Goal: Information Seeking & Learning: Learn about a topic

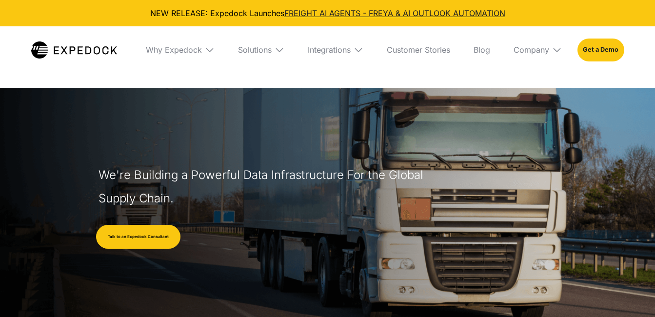
select select
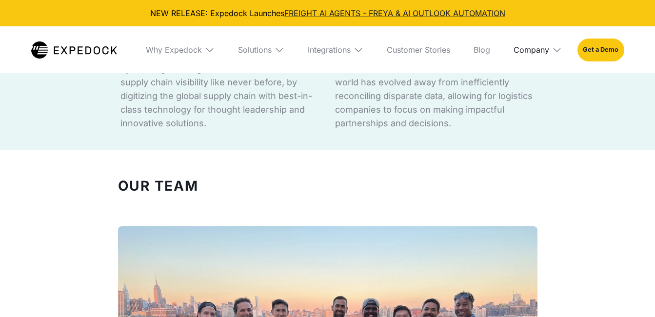
click at [530, 48] on div "Company" at bounding box center [532, 50] width 36 height 10
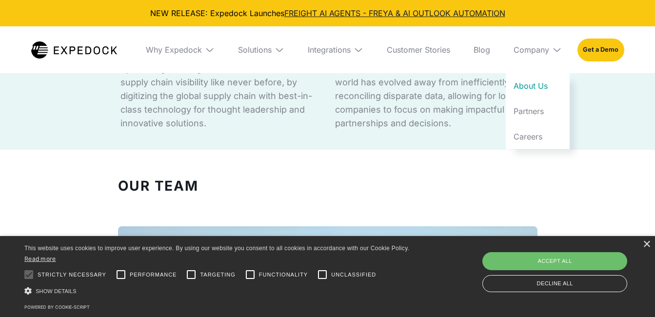
click at [537, 81] on link "About Us" at bounding box center [538, 85] width 64 height 25
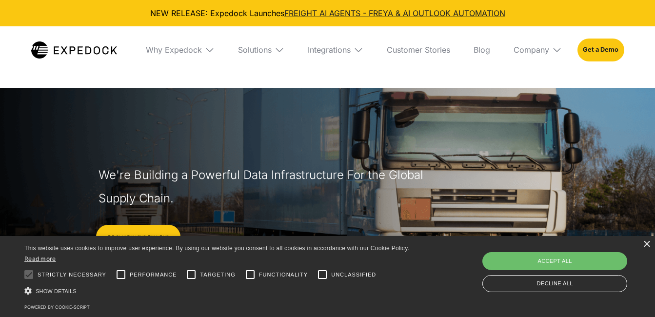
select select
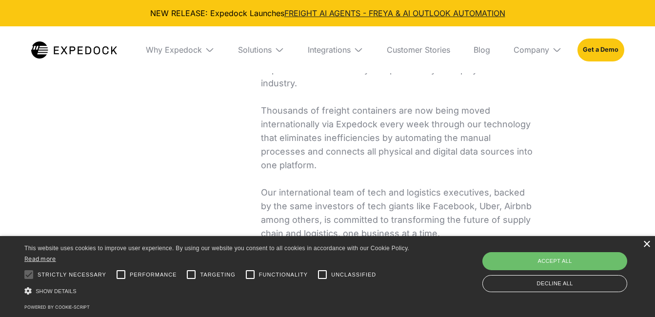
click at [647, 245] on div "×" at bounding box center [646, 244] width 7 height 7
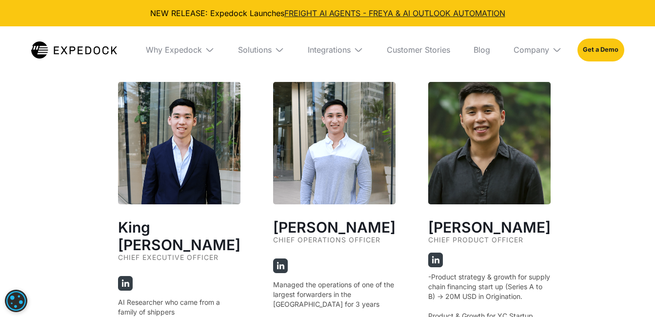
scroll to position [1757, 0]
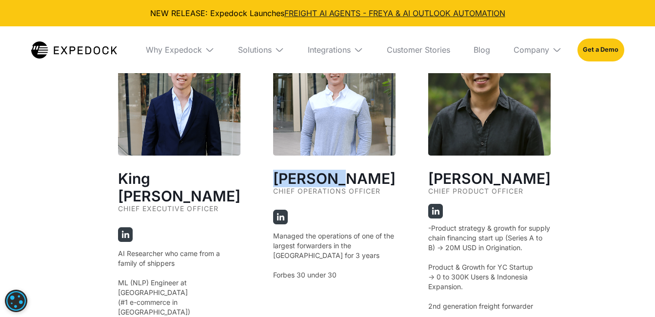
drag, startPoint x: 272, startPoint y: 175, endPoint x: 327, endPoint y: 173, distance: 55.2
click at [327, 173] on h3 "[PERSON_NAME]" at bounding box center [334, 179] width 122 height 18
copy h3 "[PERSON_NAME]"
drag, startPoint x: 271, startPoint y: 186, endPoint x: 376, endPoint y: 194, distance: 105.7
click at [376, 194] on div "Chief Operations Officer" at bounding box center [334, 195] width 122 height 17
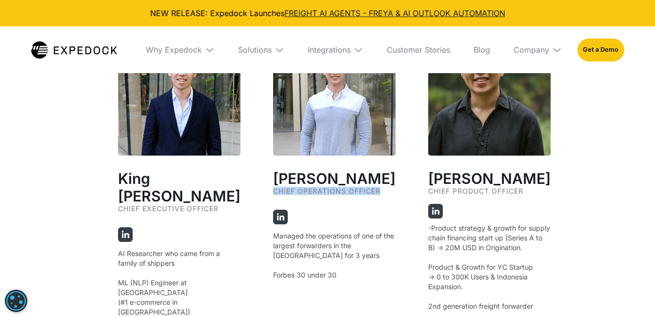
copy div "Chief Operations Officer"
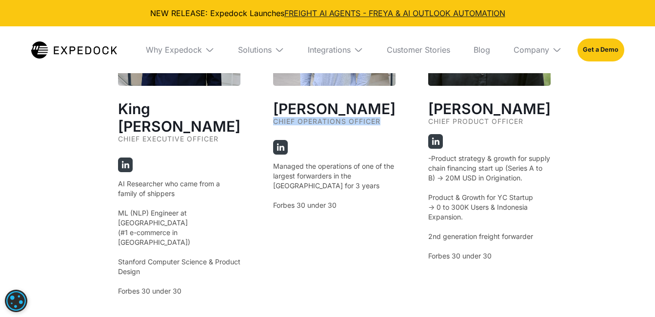
scroll to position [1854, 0]
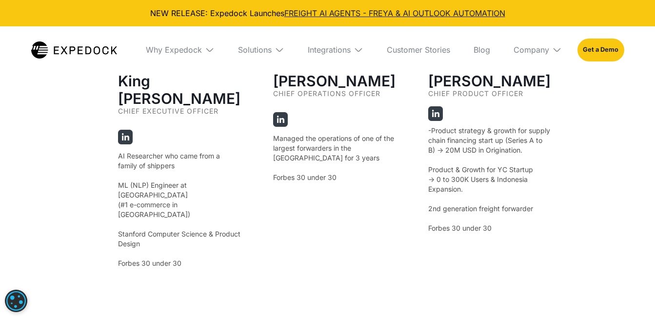
click at [293, 154] on p "Managed the operations of one of the largest forwarders in the Philippines for …" at bounding box center [334, 158] width 122 height 49
click at [279, 117] on img at bounding box center [280, 119] width 15 height 15
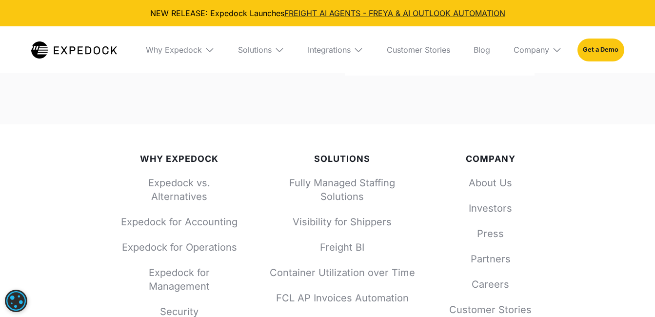
scroll to position [4045, 0]
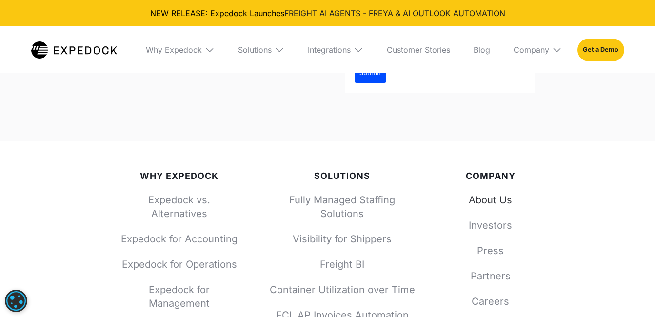
click at [507, 193] on link "About Us" at bounding box center [491, 200] width 88 height 14
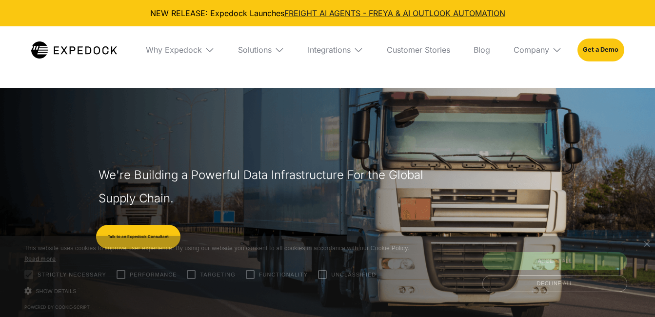
select select
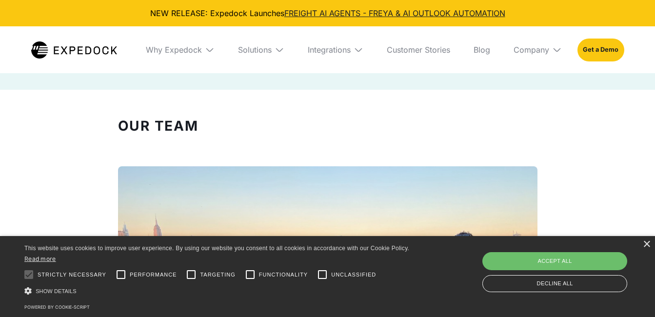
scroll to position [878, 0]
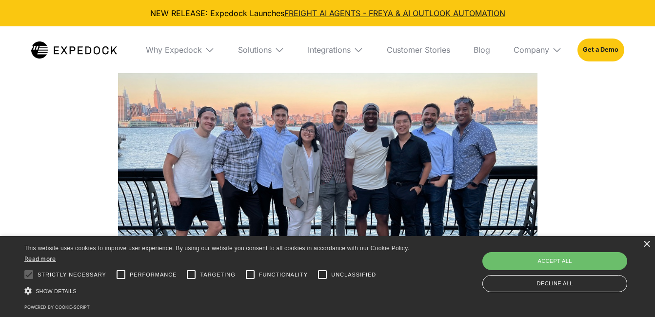
drag, startPoint x: 651, startPoint y: 246, endPoint x: 549, endPoint y: 169, distance: 128.2
click at [651, 247] on div "× This website uses cookies to improve user experience. By using our website yo…" at bounding box center [327, 276] width 655 height 81
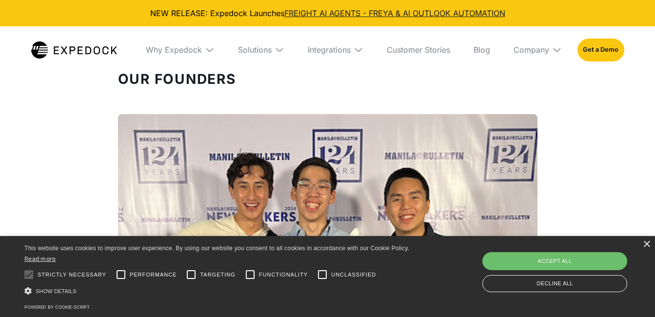
scroll to position [1366, 0]
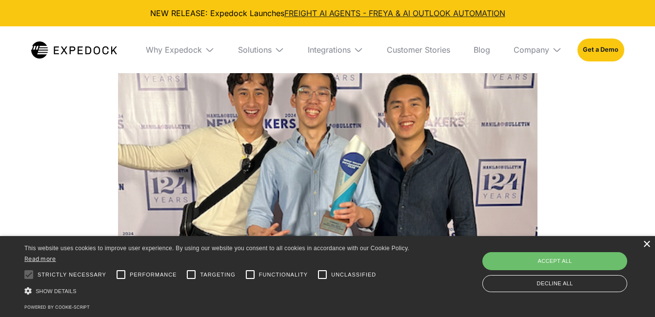
click at [649, 244] on div "×" at bounding box center [646, 244] width 7 height 7
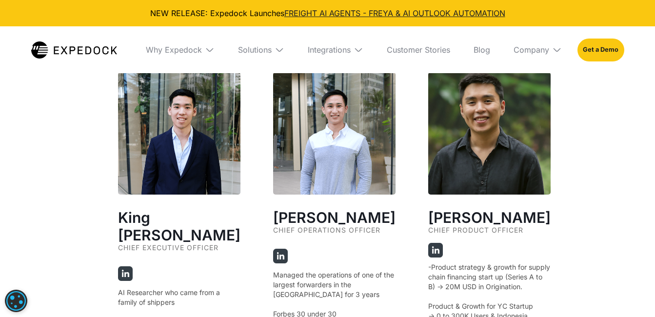
scroll to position [1952, 0]
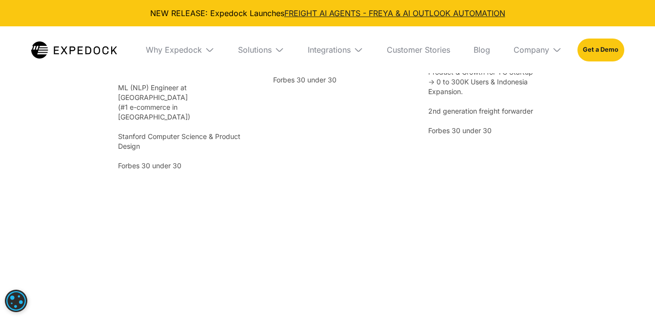
click at [557, 48] on img at bounding box center [557, 50] width 10 height 10
click at [537, 137] on link "Careers" at bounding box center [538, 136] width 64 height 25
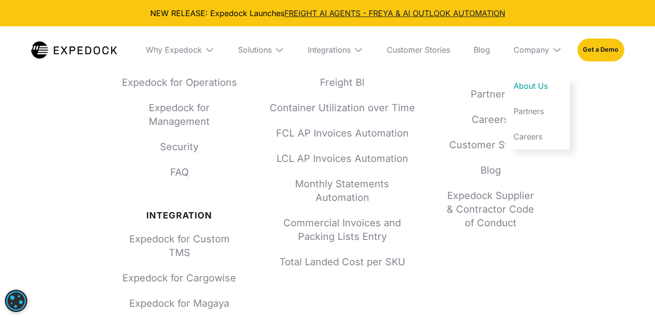
scroll to position [4386, 0]
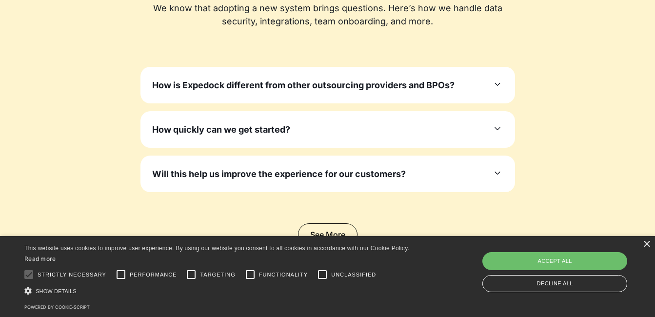
scroll to position [3318, 0]
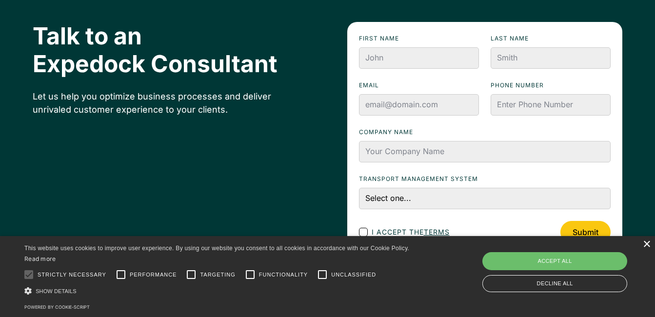
click at [646, 245] on div "×" at bounding box center [646, 244] width 7 height 7
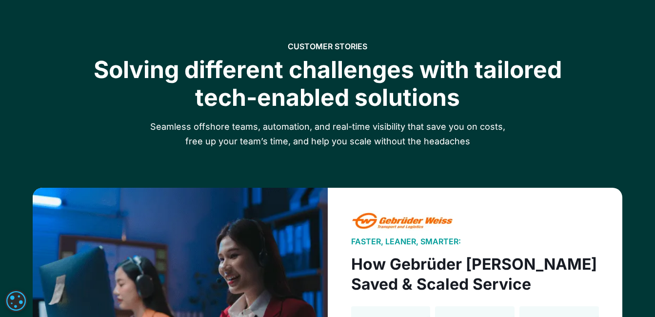
scroll to position [1269, 0]
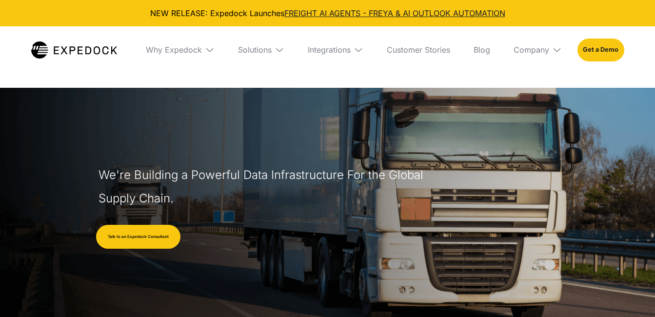
select select
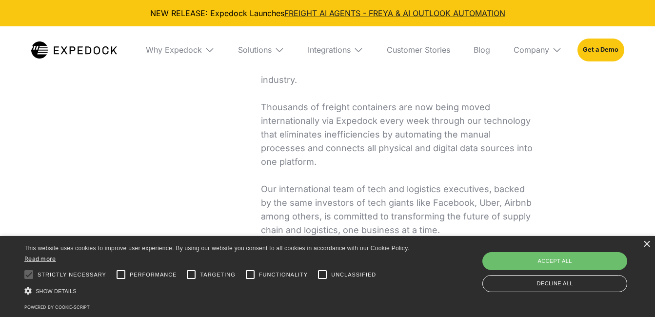
scroll to position [488, 0]
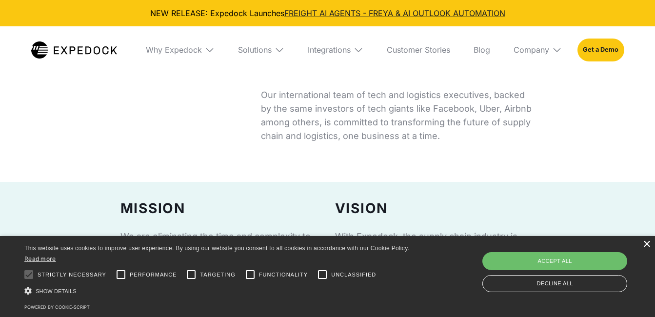
click at [645, 245] on div "×" at bounding box center [646, 244] width 7 height 7
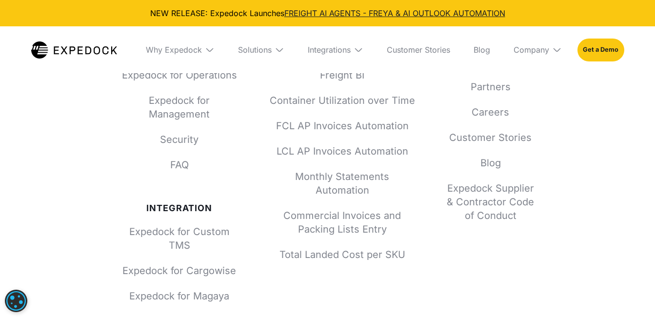
scroll to position [4386, 0]
